Goal: Task Accomplishment & Management: Manage account settings

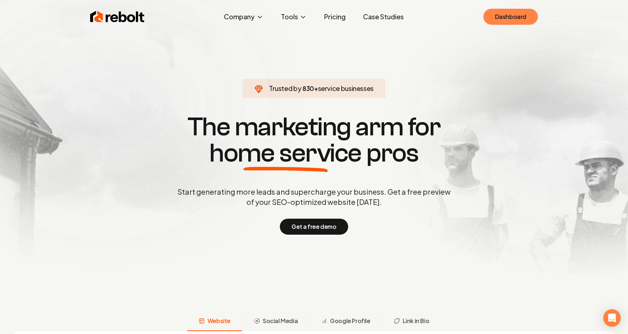
click at [530, 17] on link "Dashboard" at bounding box center [511, 17] width 55 height 16
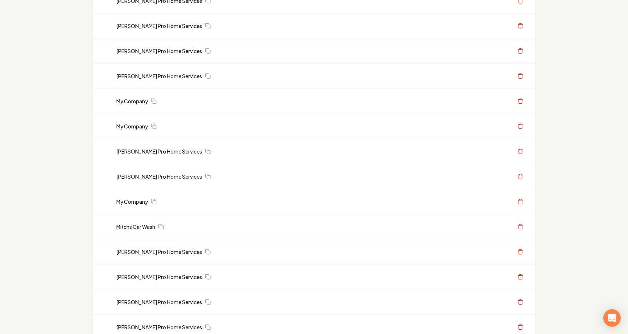
scroll to position [614, 0]
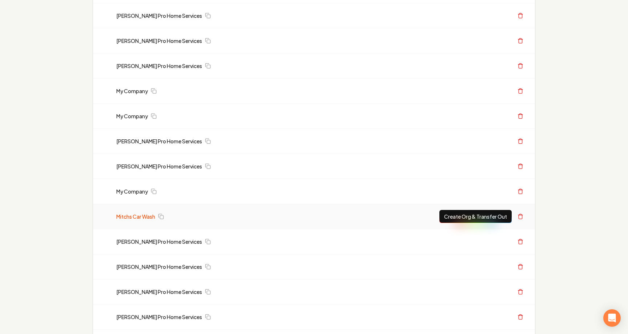
click at [123, 218] on link "Mitchs Car Wash" at bounding box center [135, 216] width 39 height 7
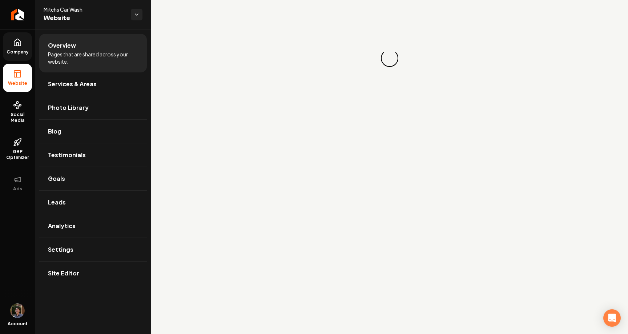
click at [25, 45] on link "Company" at bounding box center [17, 46] width 29 height 28
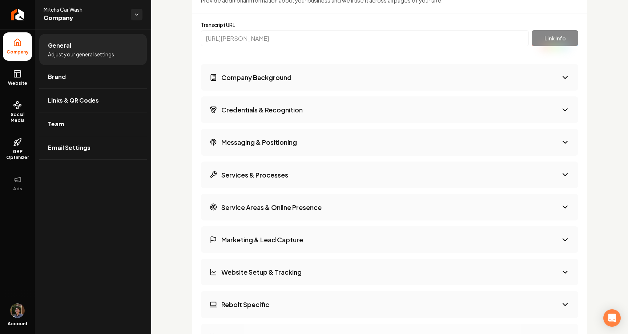
scroll to position [1134, 0]
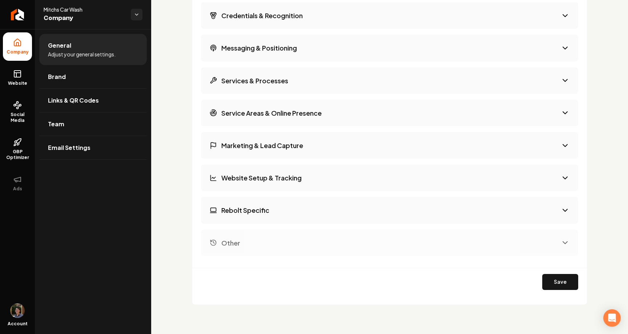
click at [275, 55] on button "Messaging & Positioning" at bounding box center [390, 48] width 378 height 27
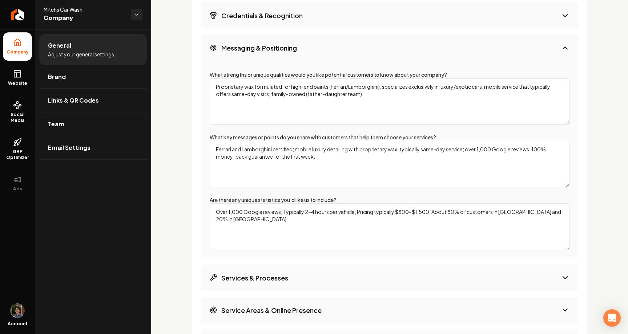
click at [275, 55] on button "Messaging & Positioning" at bounding box center [390, 48] width 378 height 27
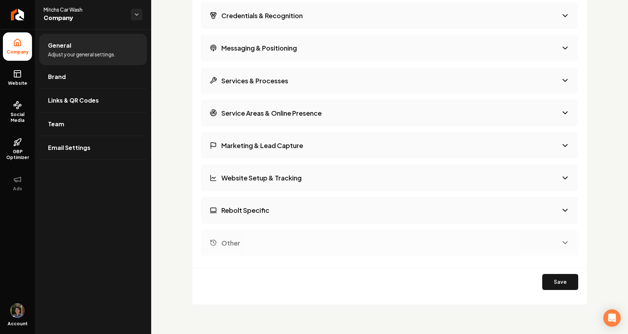
click at [264, 101] on button "Service Areas & Online Presence" at bounding box center [390, 113] width 378 height 27
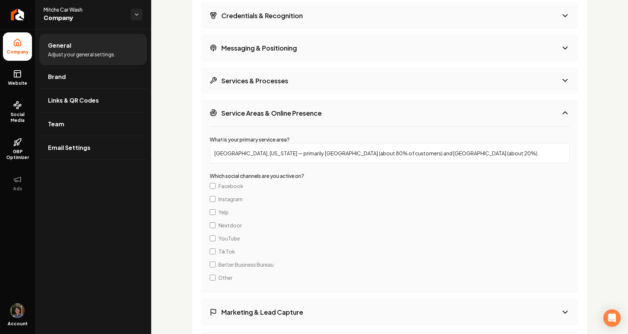
click at [261, 109] on h3 "Service Areas & Online Presence" at bounding box center [271, 112] width 100 height 9
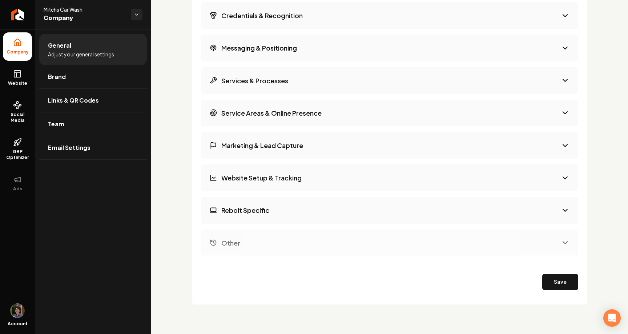
click at [264, 156] on button "Marketing & Lead Capture" at bounding box center [390, 145] width 378 height 27
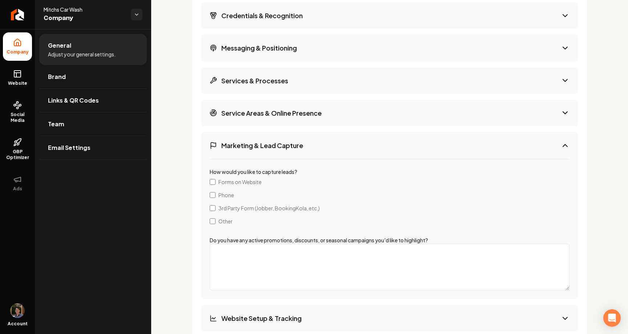
click at [264, 156] on button "Marketing & Lead Capture" at bounding box center [390, 145] width 378 height 27
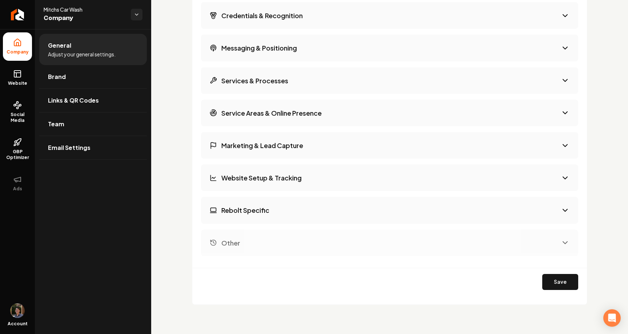
click at [267, 77] on h3 "Services & Processes" at bounding box center [254, 80] width 67 height 9
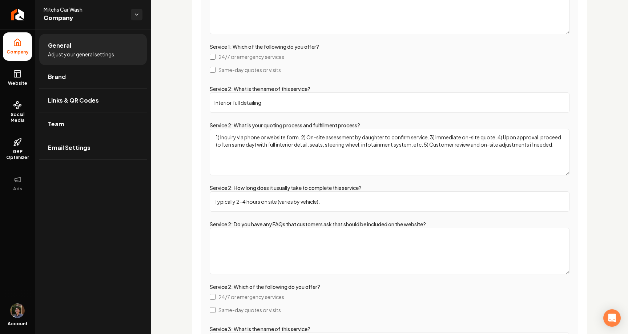
scroll to position [1398, 0]
